Goal: Task Accomplishment & Management: Use online tool/utility

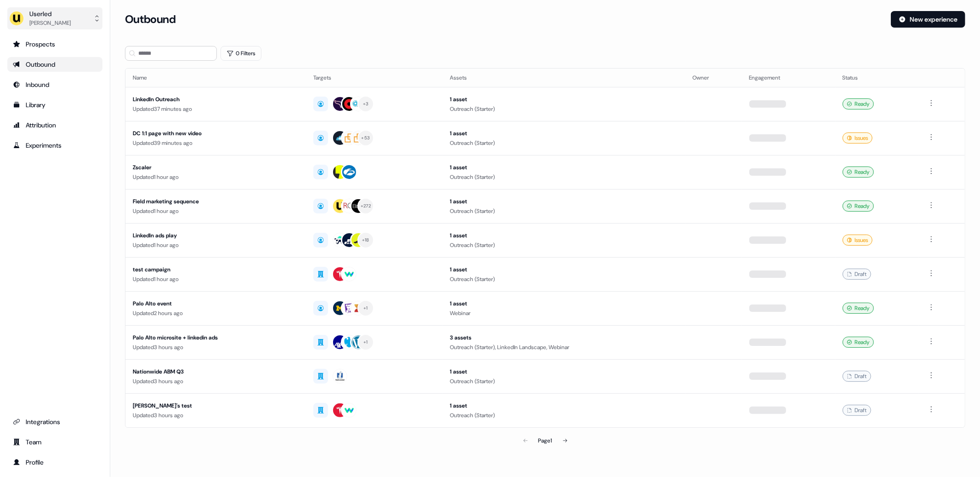
click at [48, 22] on div "Oliver Grogan" at bounding box center [49, 22] width 41 height 9
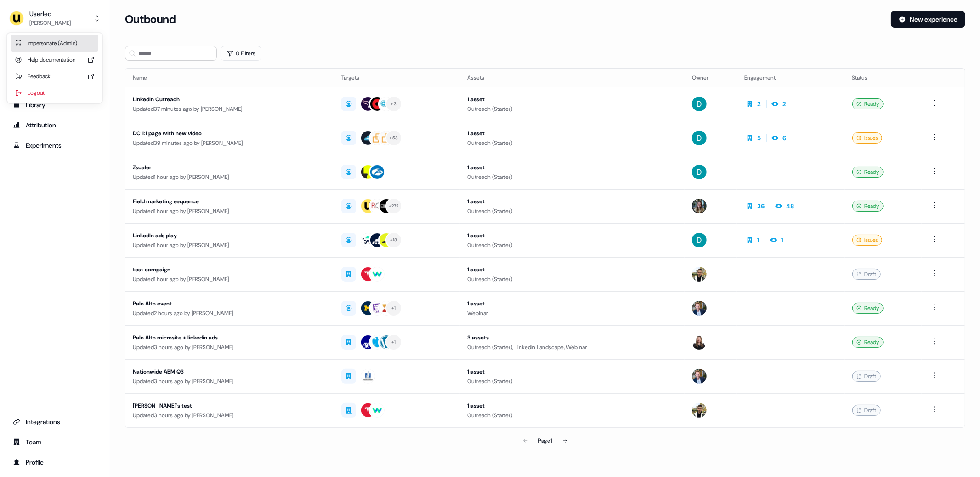
drag, startPoint x: 75, startPoint y: 45, endPoint x: 87, endPoint y: 50, distance: 12.8
click at [75, 45] on div "Impersonate (Admin)" at bounding box center [54, 43] width 87 height 17
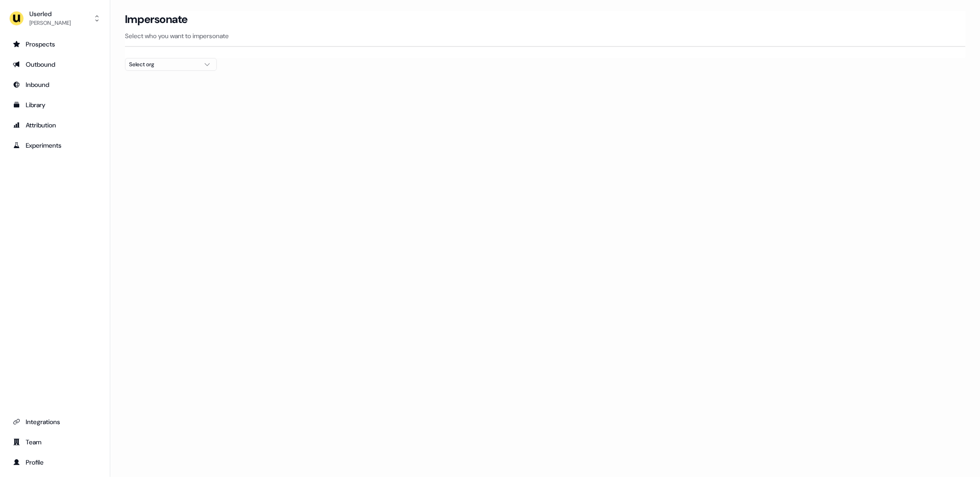
click at [151, 65] on div "Select org" at bounding box center [163, 64] width 69 height 9
type input "*****"
click at [148, 104] on div "Elastic" at bounding box center [170, 97] width 91 height 15
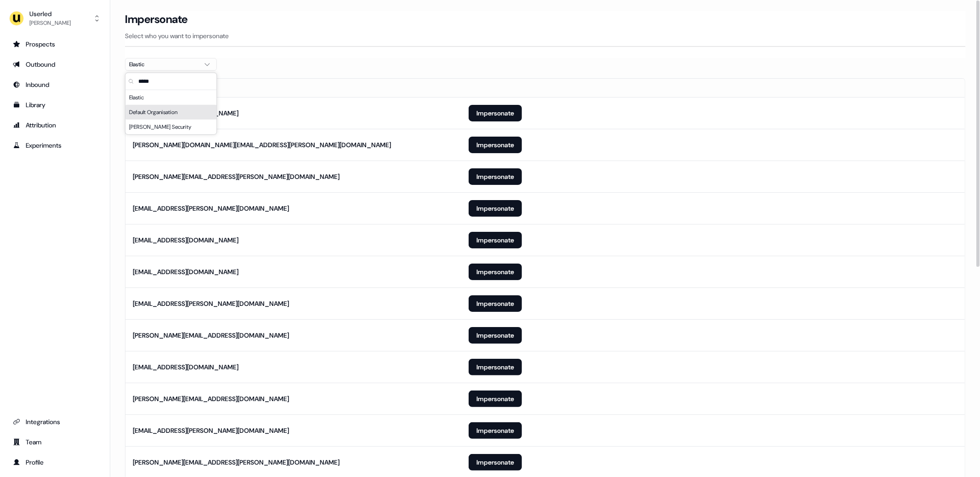
click at [361, 66] on section "Loading... Impersonate Select who you want to impersonate Elastic Email leelana…" at bounding box center [545, 431] width 870 height 841
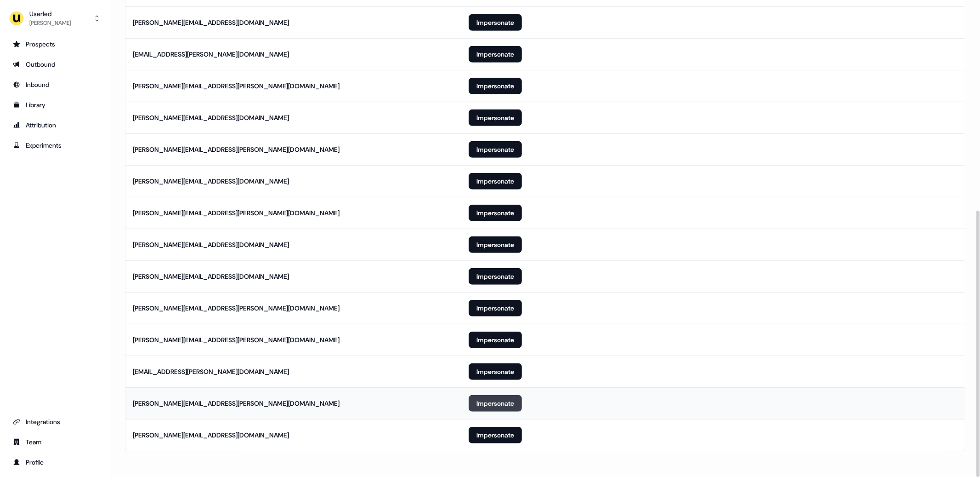
click at [486, 408] on button "Impersonate" at bounding box center [495, 403] width 53 height 17
